Goal: Check status: Check status

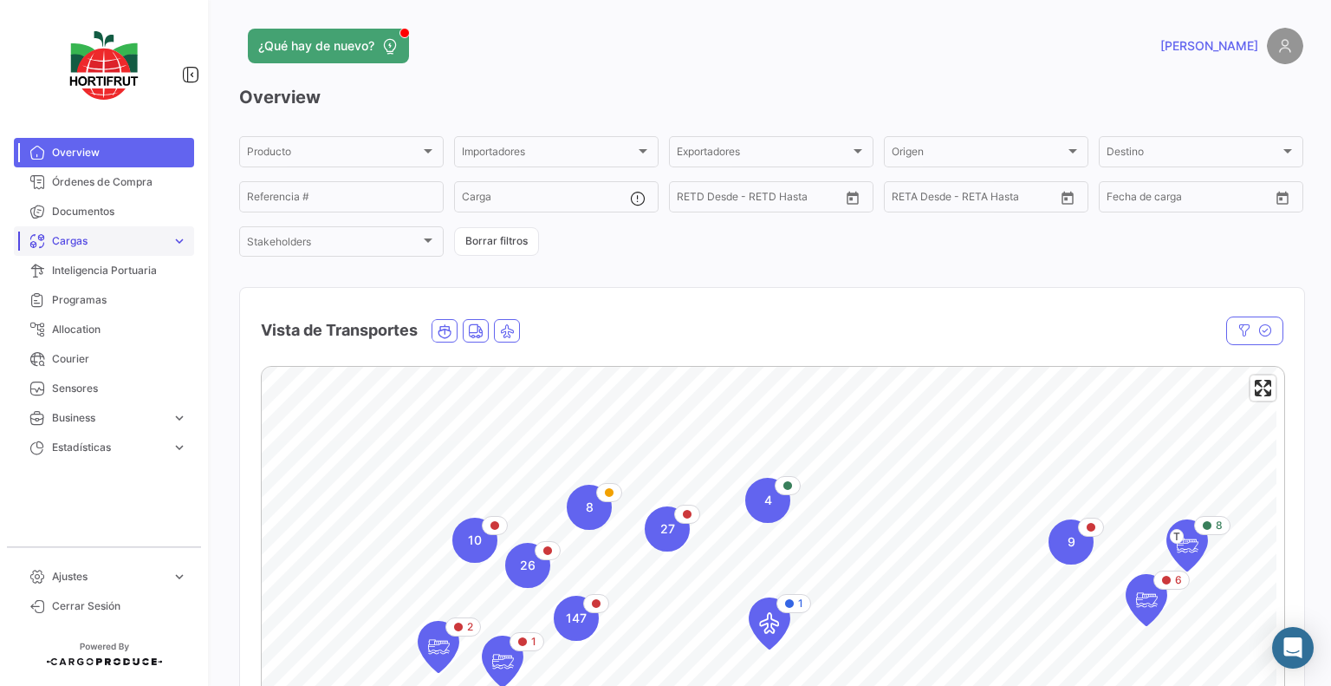
click at [87, 240] on span "Cargas" at bounding box center [108, 241] width 113 height 16
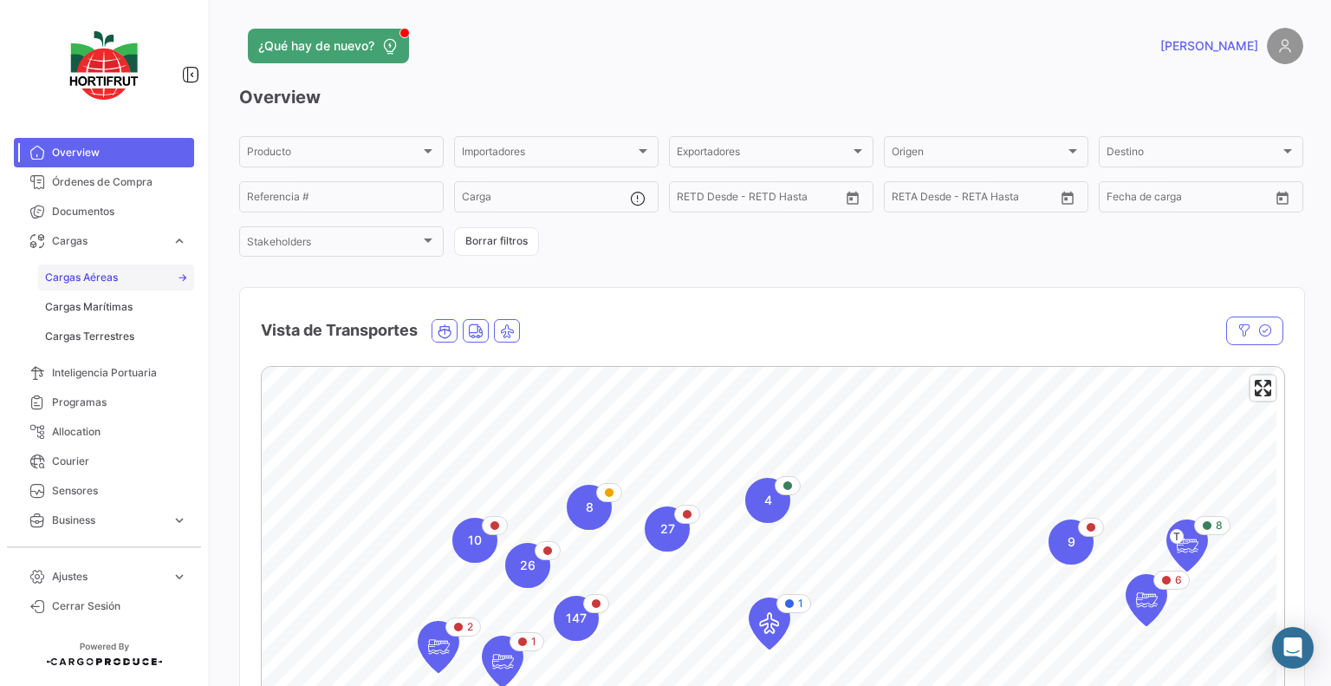
click at [125, 284] on link "Cargas Aéreas" at bounding box center [116, 277] width 156 height 26
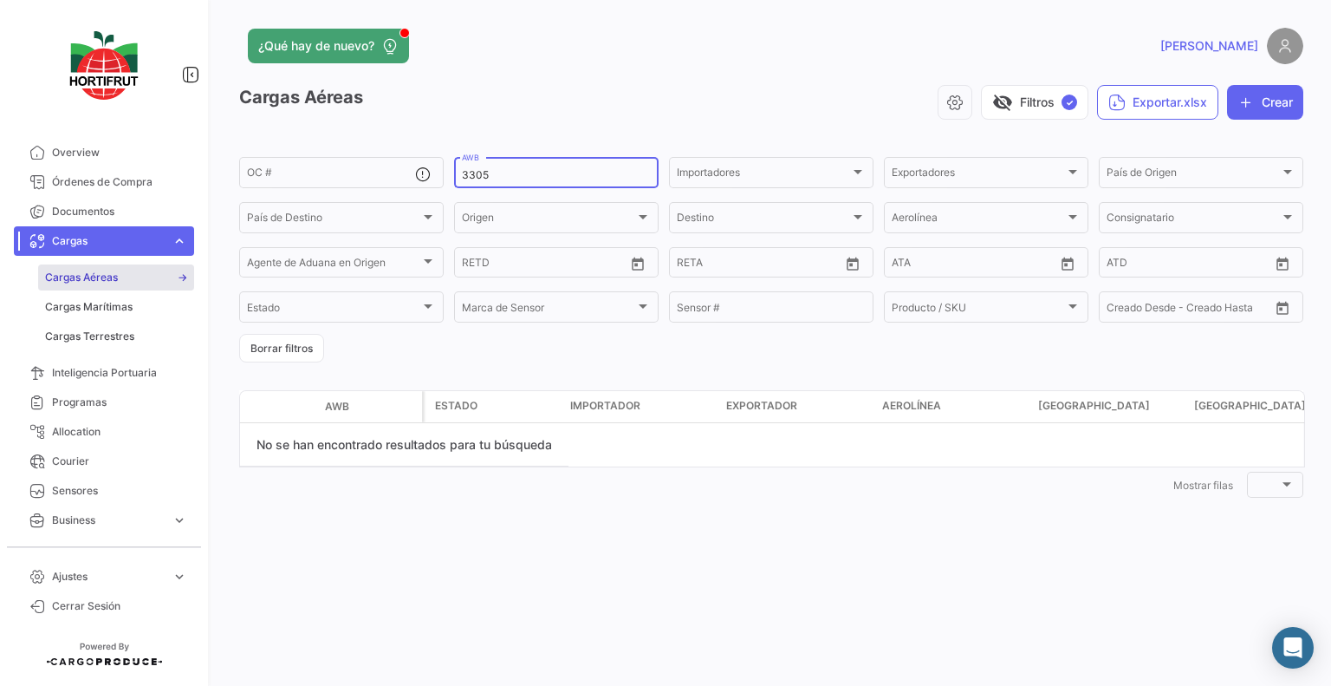
click at [612, 163] on div "3305 AWB" at bounding box center [556, 171] width 189 height 34
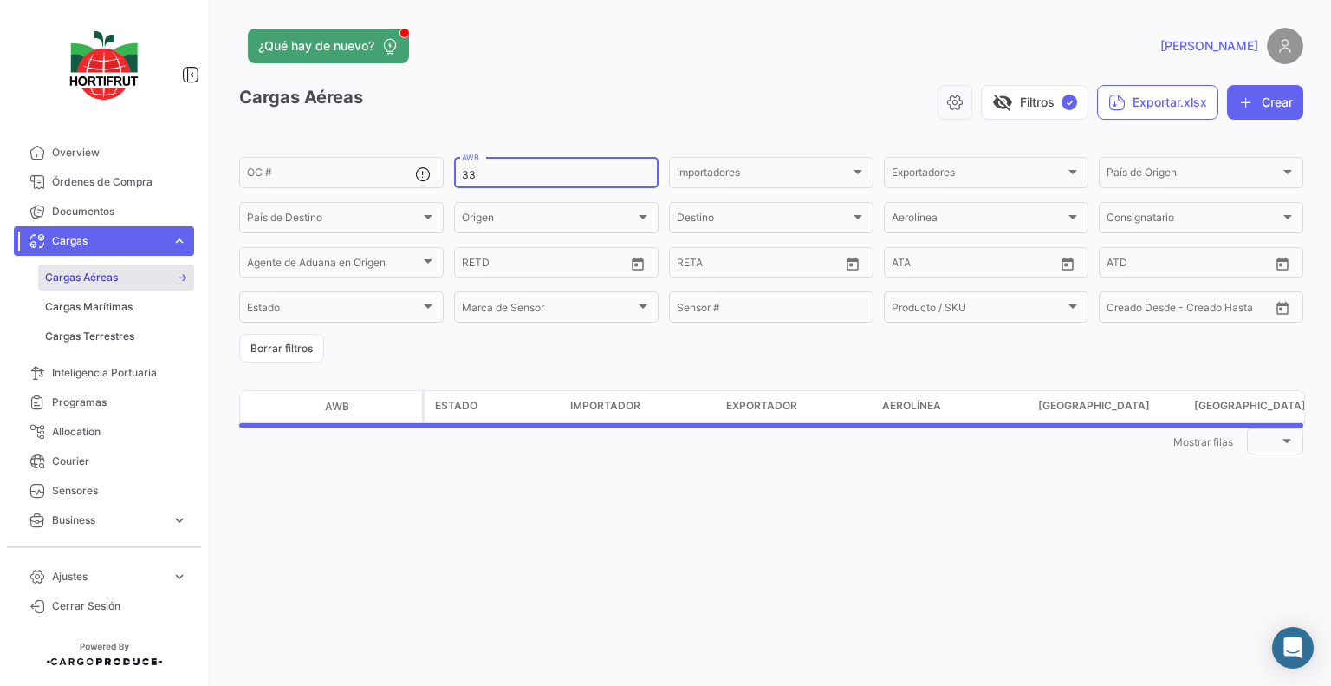
type input "3"
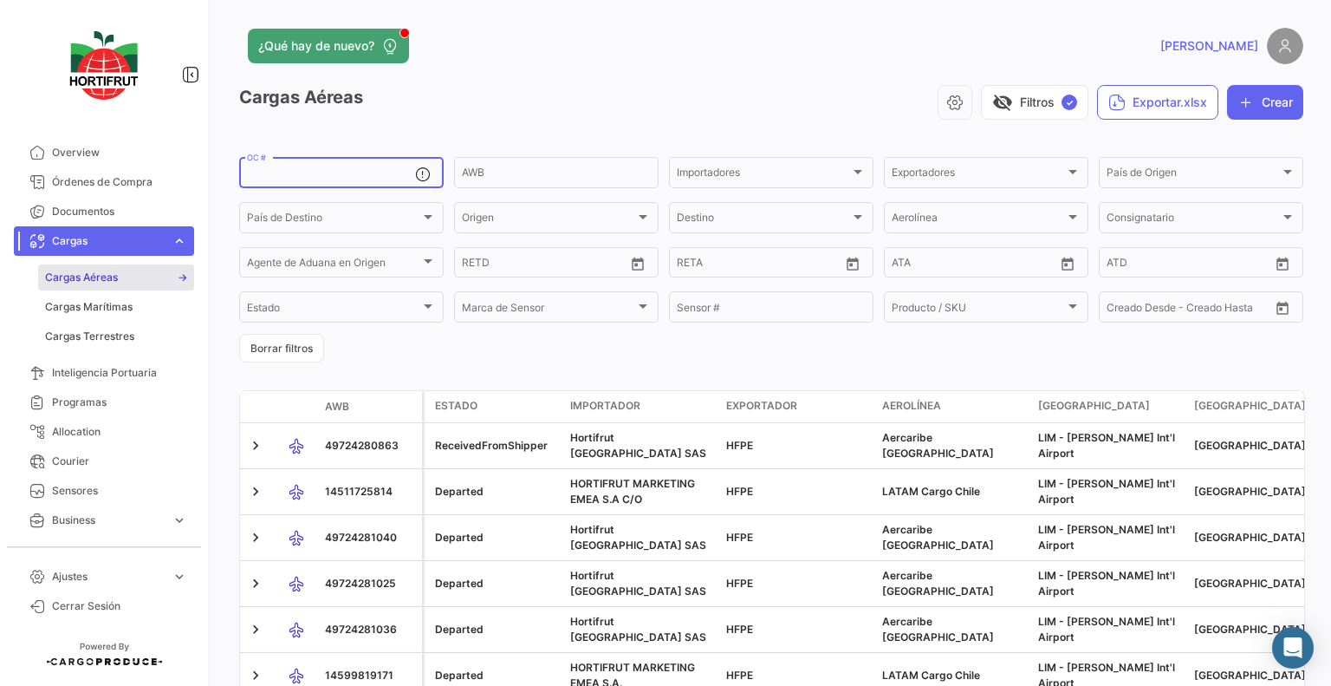
click at [322, 179] on input "OC #" at bounding box center [331, 175] width 168 height 12
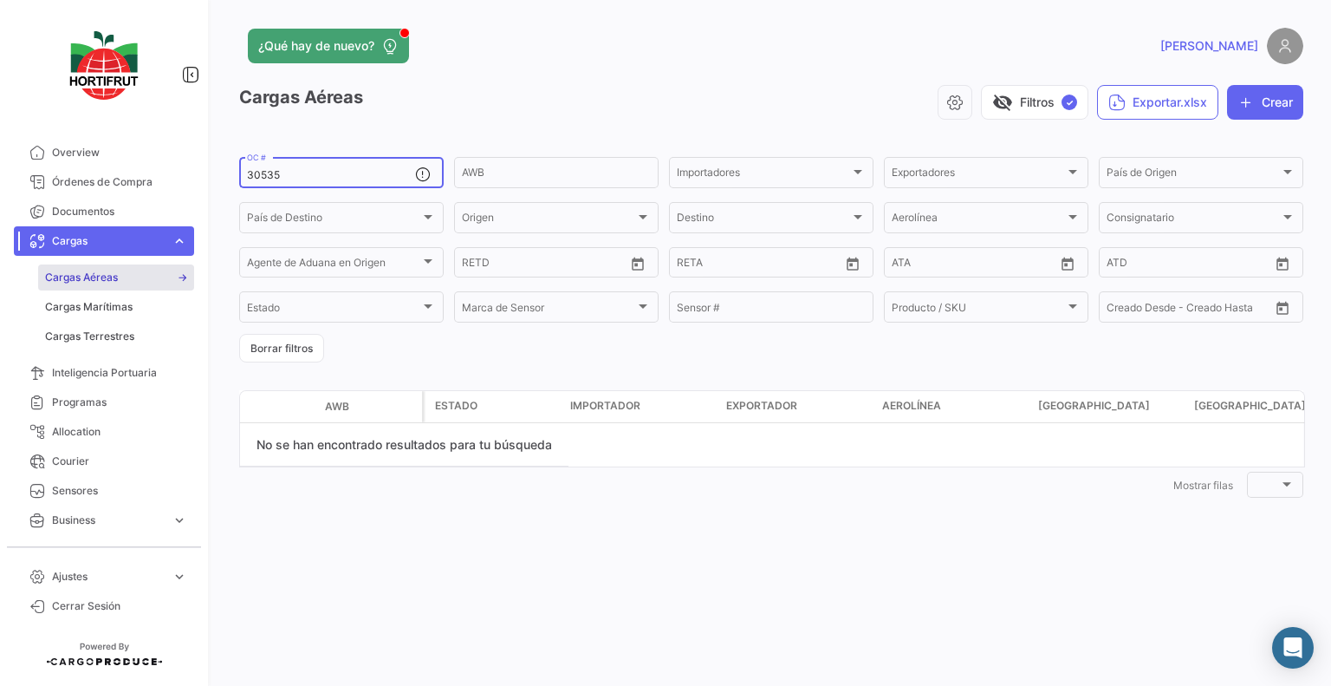
click at [246, 172] on div "30535 OC #" at bounding box center [341, 171] width 205 height 34
click at [250, 173] on input "30535" at bounding box center [331, 175] width 168 height 12
type input "PO0000000030535"
click at [391, 33] on button "¿Qué hay de nuevo?" at bounding box center [328, 46] width 161 height 35
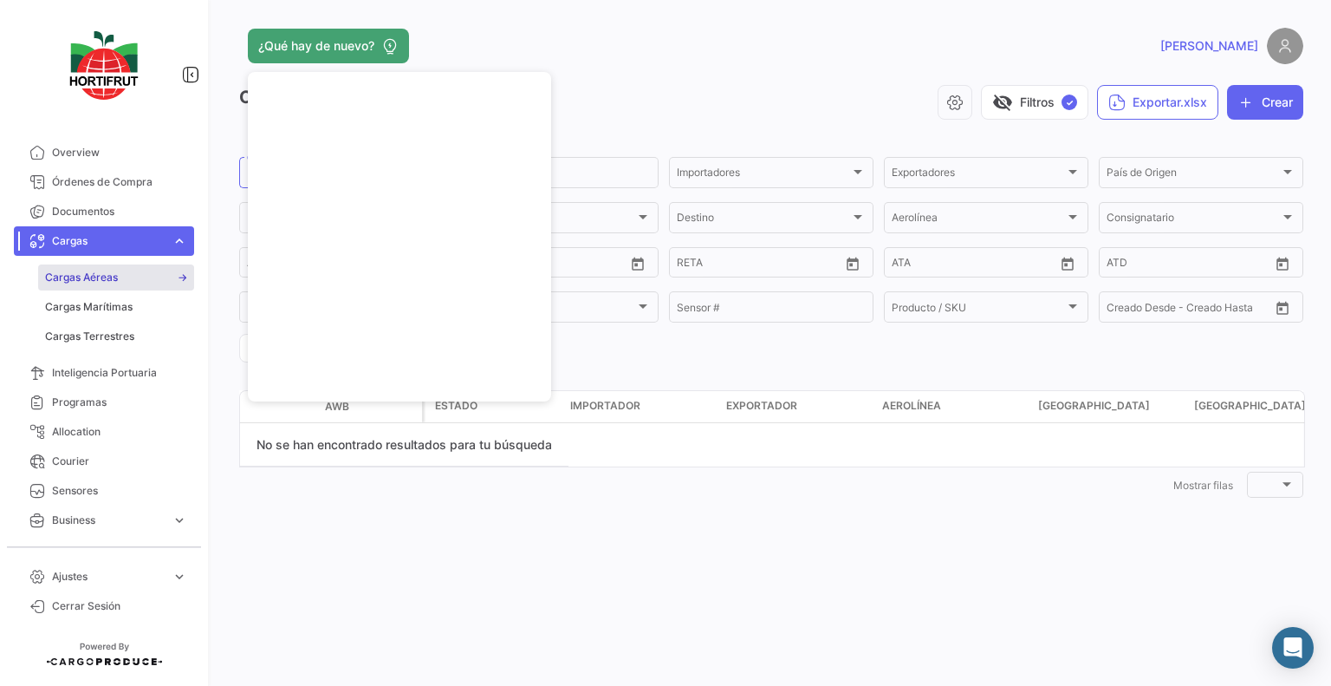
click at [659, 45] on div "¿Qué hay de nuevo?" at bounding box center [531, 46] width 585 height 35
